Goal: Information Seeking & Learning: Learn about a topic

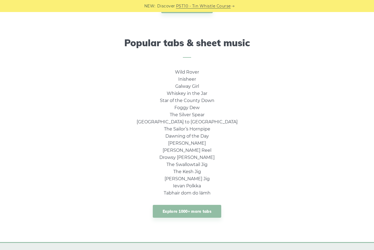
scroll to position [344, 0]
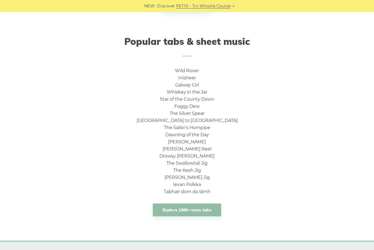
click at [193, 71] on link "Wild Rover" at bounding box center [187, 70] width 24 height 5
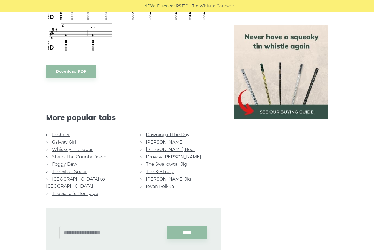
scroll to position [459, 0]
click at [91, 176] on link "[GEOGRAPHIC_DATA] to [GEOGRAPHIC_DATA]" at bounding box center [75, 182] width 59 height 12
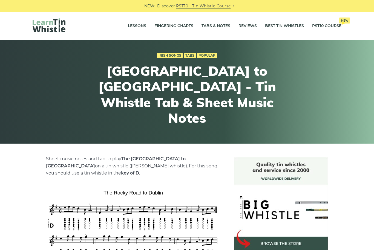
click at [136, 27] on link "Lessons" at bounding box center [137, 26] width 18 height 14
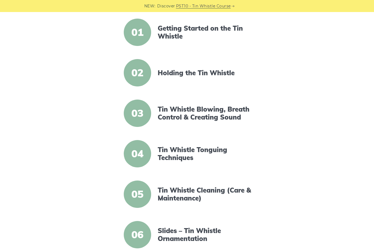
scroll to position [138, 0]
click at [198, 73] on link "Holding the Tin Whistle" at bounding box center [205, 73] width 94 height 8
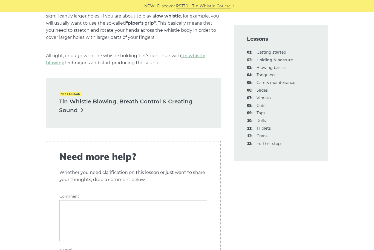
scroll to position [804, 0]
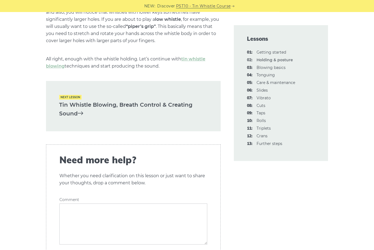
click at [157, 105] on link "Tin Whistle Blowing, Breath Control & Creating Sound" at bounding box center [133, 110] width 148 height 18
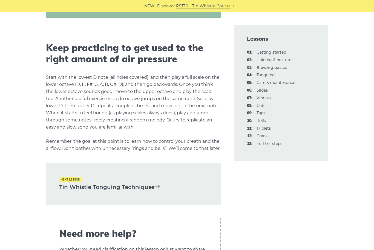
scroll to position [1036, 0]
click at [141, 192] on link "Tin Whistle Tonguing Techniques" at bounding box center [133, 187] width 148 height 9
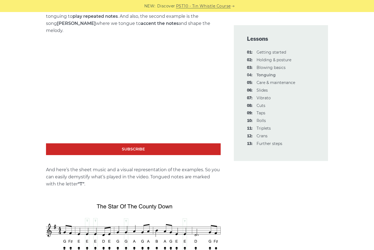
scroll to position [764, 0]
click at [291, 84] on link "05: Care & maintenance" at bounding box center [275, 82] width 39 height 5
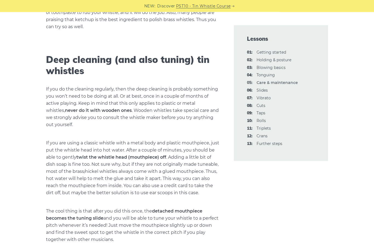
scroll to position [654, 0]
